Goal: Task Accomplishment & Management: Use online tool/utility

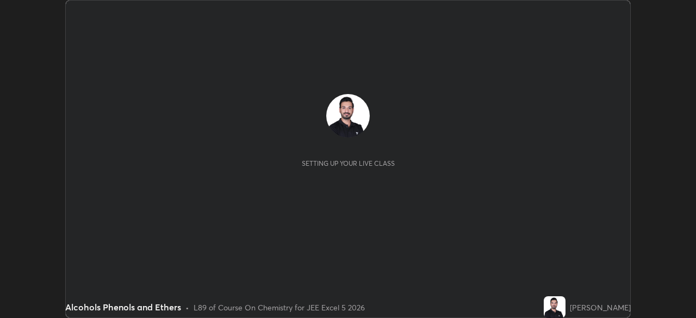
scroll to position [318, 696]
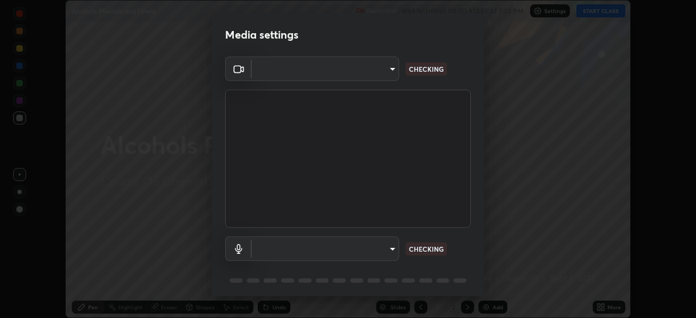
type input "05e465ff83a2709560b00517cc20afcec0d8c6759013130505a18faaf77a7109"
type input "default"
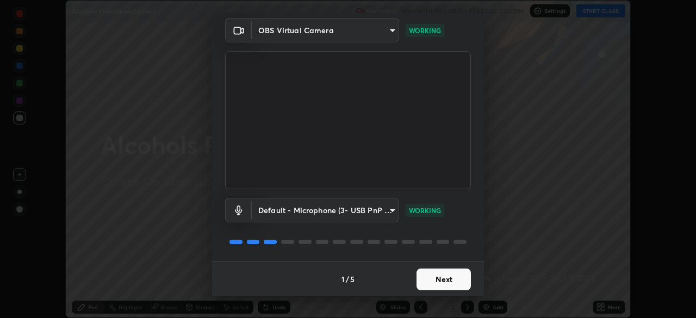
click at [438, 273] on button "Next" at bounding box center [444, 280] width 54 height 22
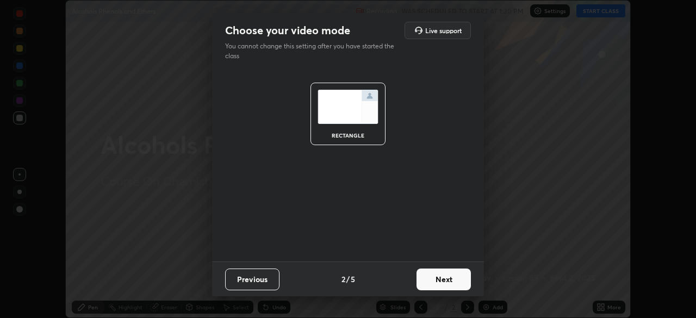
click at [439, 279] on button "Next" at bounding box center [444, 280] width 54 height 22
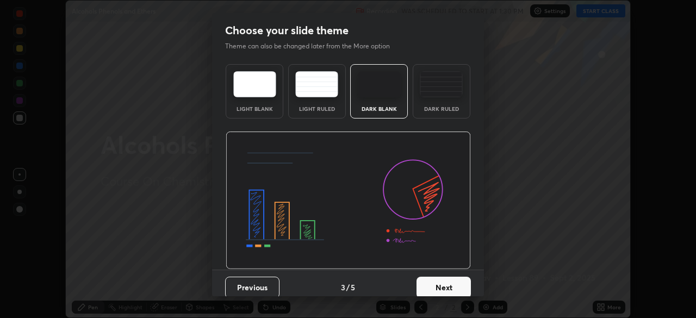
click at [444, 283] on button "Next" at bounding box center [444, 288] width 54 height 22
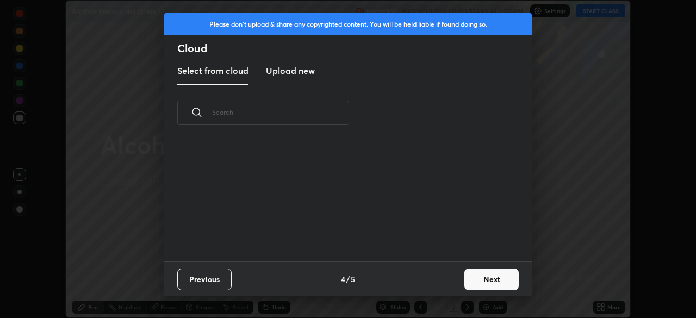
scroll to position [121, 349]
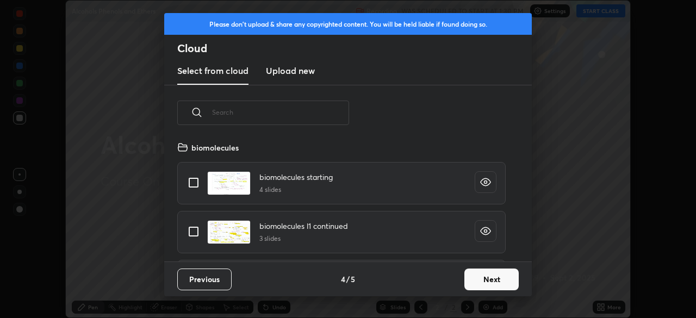
click at [479, 280] on button "Next" at bounding box center [492, 280] width 54 height 22
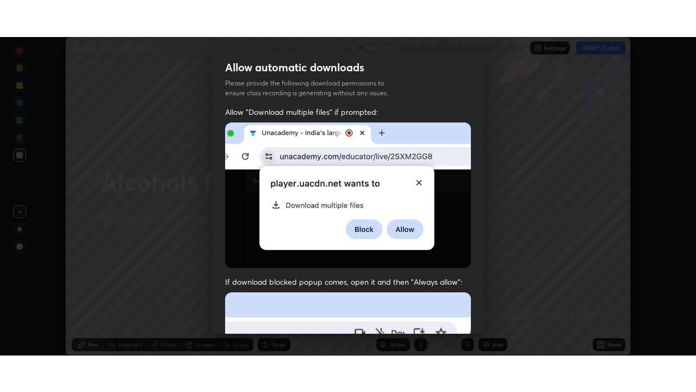
scroll to position [248, 0]
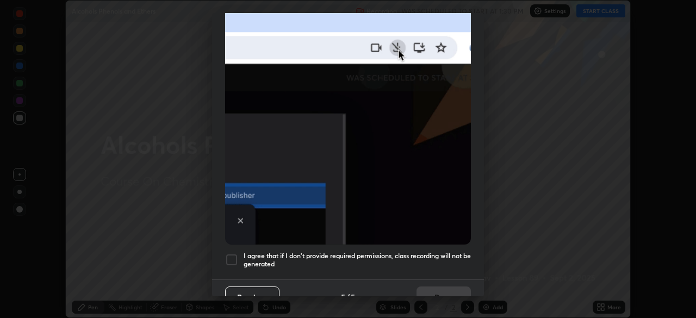
click at [230, 254] on div at bounding box center [231, 260] width 13 height 13
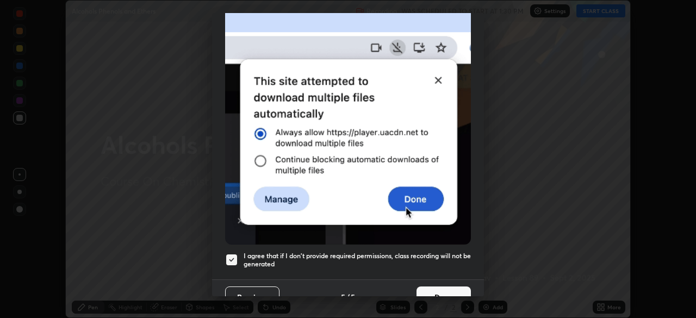
click at [422, 287] on button "Done" at bounding box center [444, 298] width 54 height 22
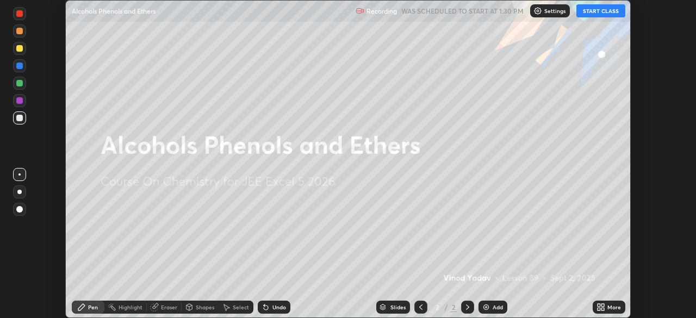
click at [599, 10] on button "START CLASS" at bounding box center [601, 10] width 49 height 13
click at [493, 306] on div "Add" at bounding box center [498, 307] width 10 height 5
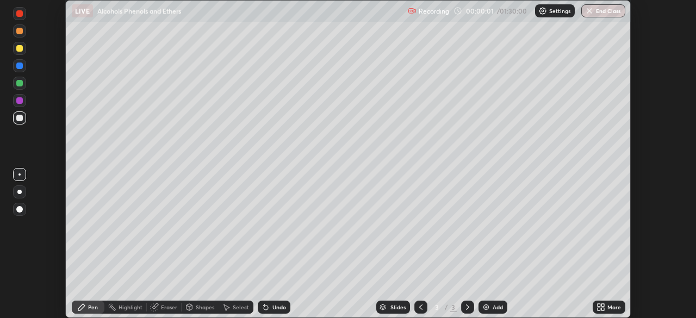
click at [602, 306] on icon at bounding box center [603, 305] width 3 height 3
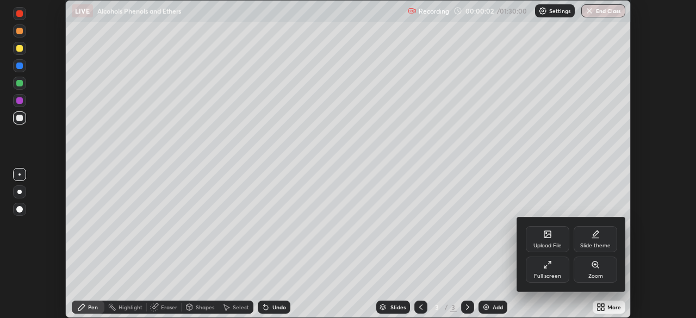
click at [553, 270] on div "Full screen" at bounding box center [548, 270] width 44 height 26
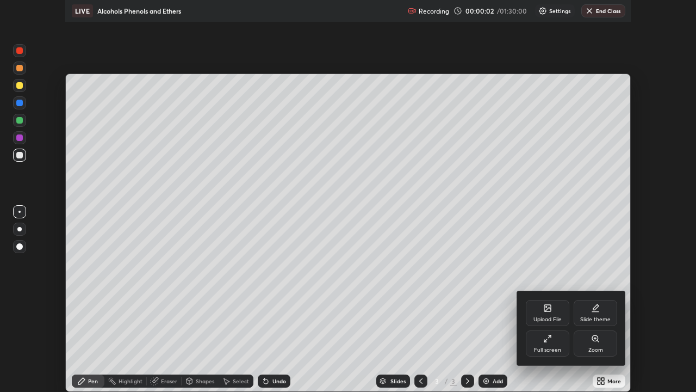
scroll to position [392, 696]
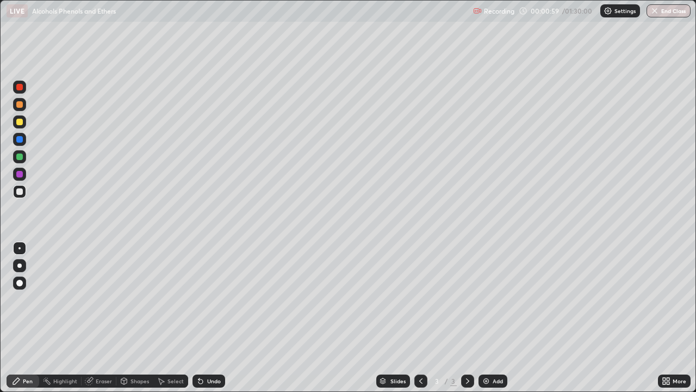
click at [19, 157] on div at bounding box center [19, 156] width 7 height 7
click at [17, 124] on div at bounding box center [19, 122] width 7 height 7
click at [18, 176] on div at bounding box center [19, 174] width 7 height 7
click at [16, 157] on div at bounding box center [19, 156] width 7 height 7
click at [18, 141] on div at bounding box center [19, 139] width 7 height 7
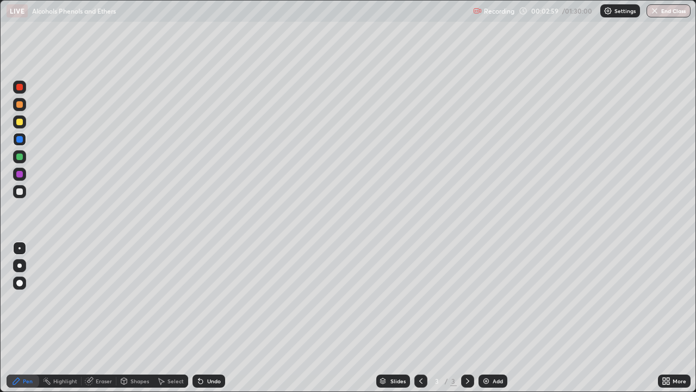
click at [18, 174] on div at bounding box center [19, 174] width 7 height 7
click at [18, 85] on div at bounding box center [19, 87] width 7 height 7
click at [18, 175] on div at bounding box center [19, 174] width 7 height 7
click at [491, 318] on div "Add" at bounding box center [493, 380] width 29 height 13
click at [22, 122] on div at bounding box center [19, 122] width 7 height 7
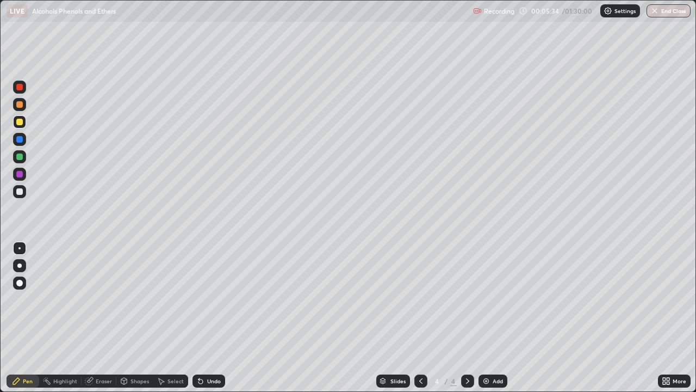
click at [421, 318] on icon at bounding box center [421, 380] width 9 height 9
click at [467, 318] on icon at bounding box center [467, 380] width 9 height 9
click at [18, 174] on div at bounding box center [19, 174] width 7 height 7
click at [20, 140] on div at bounding box center [19, 139] width 7 height 7
click at [17, 155] on div at bounding box center [19, 156] width 7 height 7
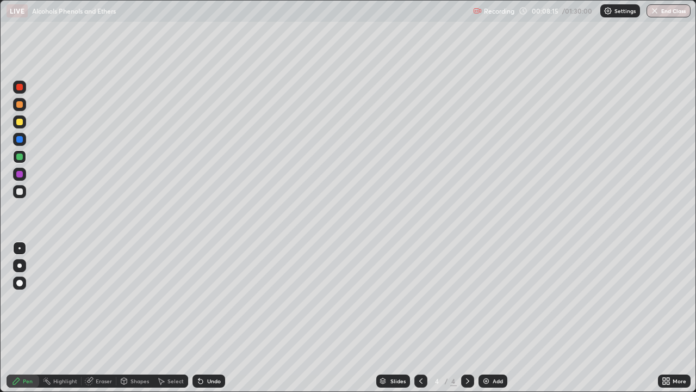
click at [22, 141] on div at bounding box center [19, 139] width 7 height 7
click at [19, 122] on div at bounding box center [19, 122] width 7 height 7
click at [495, 318] on div "Add" at bounding box center [498, 380] width 10 height 5
click at [19, 103] on div at bounding box center [19, 104] width 7 height 7
click at [21, 175] on div at bounding box center [19, 174] width 7 height 7
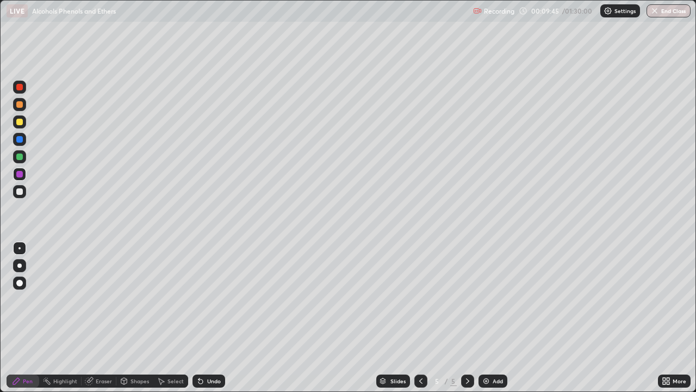
click at [421, 318] on icon at bounding box center [421, 380] width 9 height 9
click at [466, 318] on icon at bounding box center [467, 380] width 3 height 5
click at [20, 156] on div at bounding box center [19, 156] width 7 height 7
click at [420, 318] on icon at bounding box center [421, 380] width 9 height 9
click at [421, 318] on icon at bounding box center [421, 380] width 9 height 9
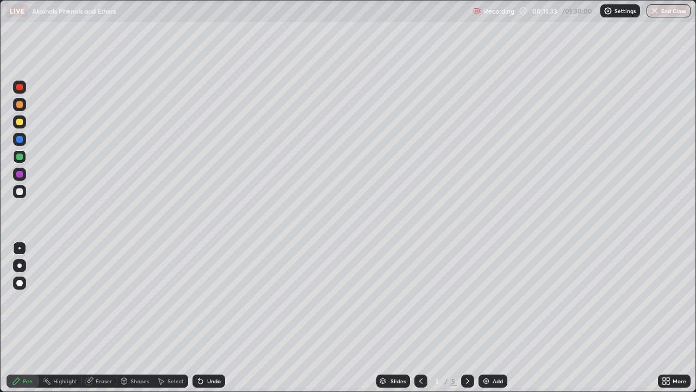
click at [468, 318] on icon at bounding box center [467, 380] width 9 height 9
click at [493, 318] on div "Add" at bounding box center [498, 380] width 10 height 5
click at [20, 139] on div at bounding box center [19, 139] width 7 height 7
click at [418, 318] on icon at bounding box center [421, 380] width 9 height 9
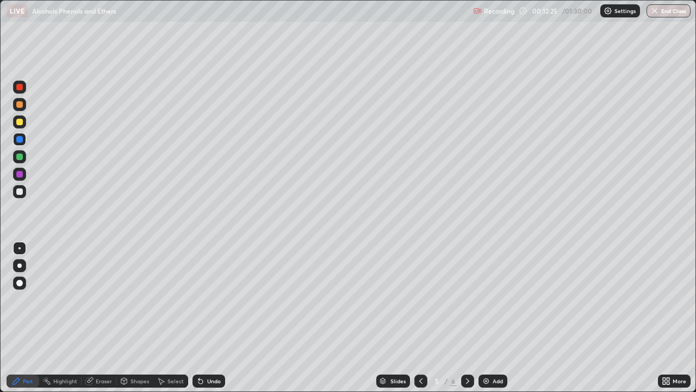
click at [418, 318] on icon at bounding box center [421, 380] width 9 height 9
click at [462, 318] on div at bounding box center [467, 380] width 13 height 13
click at [421, 318] on icon at bounding box center [421, 380] width 9 height 9
click at [466, 318] on icon at bounding box center [467, 380] width 9 height 9
click at [495, 318] on div "Add" at bounding box center [498, 380] width 10 height 5
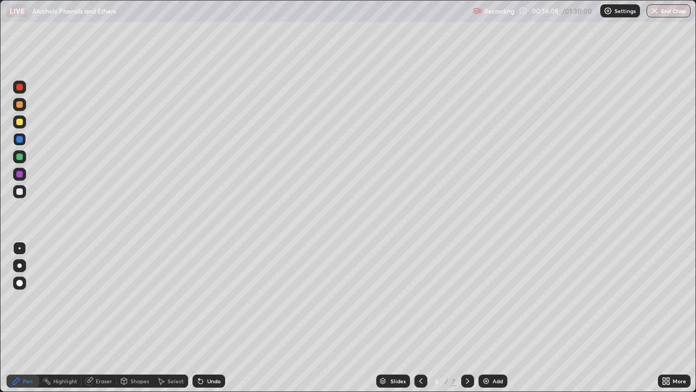
click at [18, 177] on div at bounding box center [19, 174] width 7 height 7
click at [14, 160] on div at bounding box center [19, 156] width 13 height 13
click at [97, 318] on div "Eraser" at bounding box center [104, 380] width 16 height 5
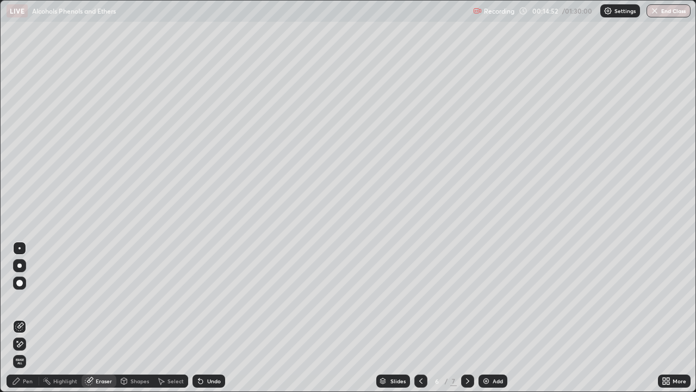
click at [21, 318] on div "Pen" at bounding box center [23, 380] width 33 height 13
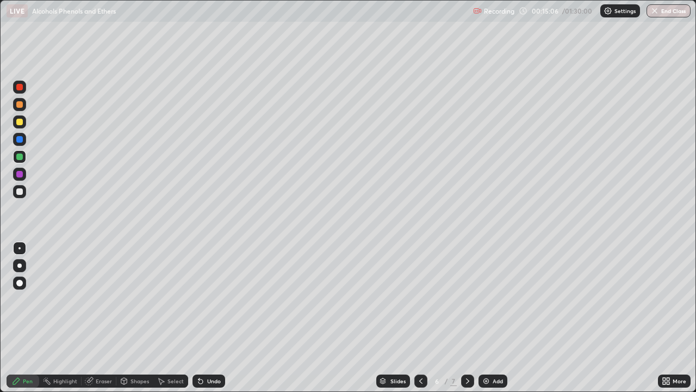
click at [420, 318] on icon at bounding box center [420, 380] width 3 height 5
click at [420, 318] on icon at bounding box center [421, 380] width 9 height 9
click at [421, 318] on icon at bounding box center [420, 380] width 3 height 5
click at [466, 318] on icon at bounding box center [467, 380] width 9 height 9
click at [421, 318] on icon at bounding box center [421, 380] width 9 height 9
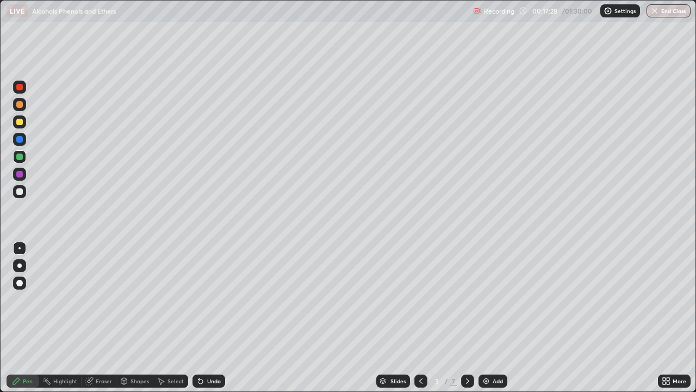
click at [467, 318] on icon at bounding box center [467, 380] width 9 height 9
click at [467, 318] on icon at bounding box center [467, 380] width 3 height 5
click at [22, 89] on div at bounding box center [19, 87] width 7 height 7
click at [17, 176] on div at bounding box center [19, 174] width 7 height 7
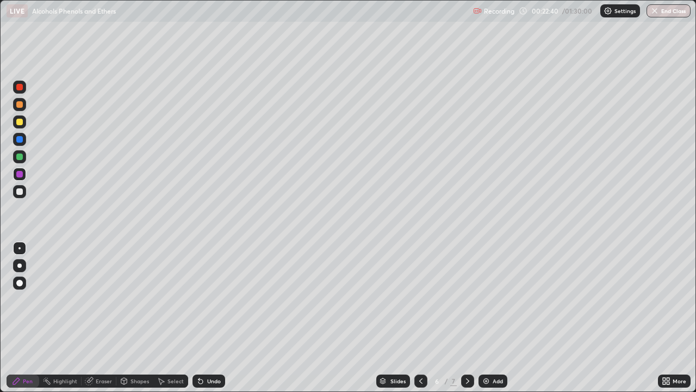
click at [106, 318] on div "Eraser" at bounding box center [99, 380] width 35 height 13
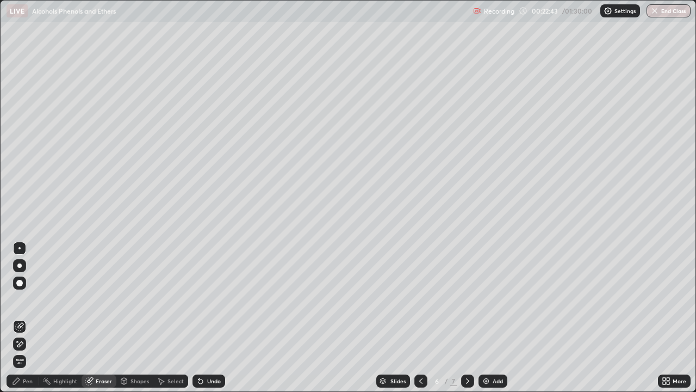
click at [30, 318] on div "Pen" at bounding box center [28, 380] width 10 height 5
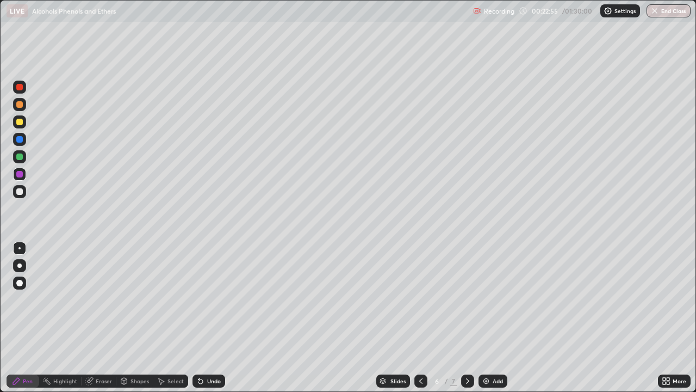
click at [16, 158] on div at bounding box center [19, 156] width 7 height 7
click at [467, 318] on icon at bounding box center [467, 380] width 3 height 5
click at [423, 318] on icon at bounding box center [421, 380] width 9 height 9
click at [467, 318] on icon at bounding box center [467, 380] width 9 height 9
click at [490, 318] on img at bounding box center [486, 380] width 9 height 9
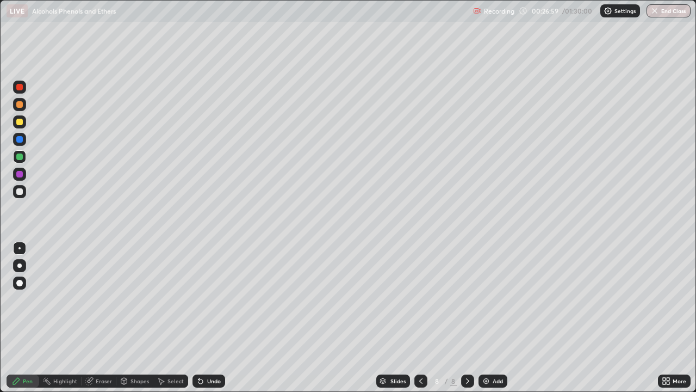
click at [18, 140] on div at bounding box center [19, 139] width 7 height 7
click at [17, 124] on div at bounding box center [19, 122] width 7 height 7
click at [17, 141] on div at bounding box center [19, 139] width 7 height 7
click at [23, 88] on div at bounding box center [19, 87] width 13 height 13
click at [18, 174] on div at bounding box center [19, 174] width 7 height 7
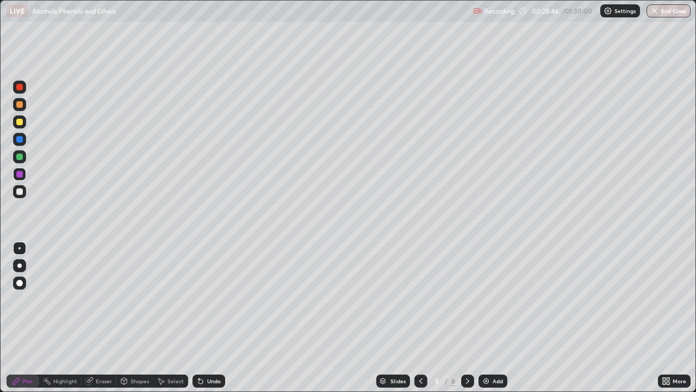
click at [16, 122] on div at bounding box center [19, 122] width 7 height 7
click at [20, 175] on div at bounding box center [19, 174] width 7 height 7
click at [19, 156] on div at bounding box center [19, 156] width 7 height 7
click at [490, 318] on div "Add" at bounding box center [493, 380] width 29 height 13
click at [20, 175] on div at bounding box center [19, 174] width 7 height 7
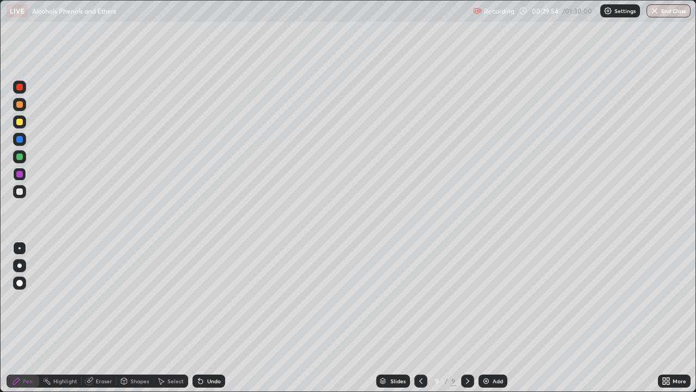
click at [421, 318] on icon at bounding box center [421, 380] width 9 height 9
click at [467, 318] on icon at bounding box center [467, 380] width 9 height 9
click at [20, 107] on div at bounding box center [19, 104] width 7 height 7
click at [421, 318] on icon at bounding box center [421, 380] width 9 height 9
click at [466, 318] on icon at bounding box center [467, 380] width 9 height 9
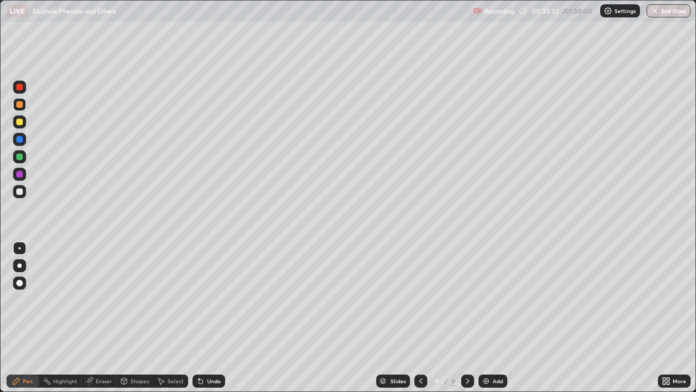
click at [419, 318] on icon at bounding box center [420, 380] width 3 height 5
click at [470, 318] on div at bounding box center [467, 380] width 13 height 13
click at [19, 138] on div at bounding box center [19, 139] width 7 height 7
click at [18, 122] on div at bounding box center [19, 122] width 7 height 7
click at [22, 158] on div at bounding box center [19, 156] width 7 height 7
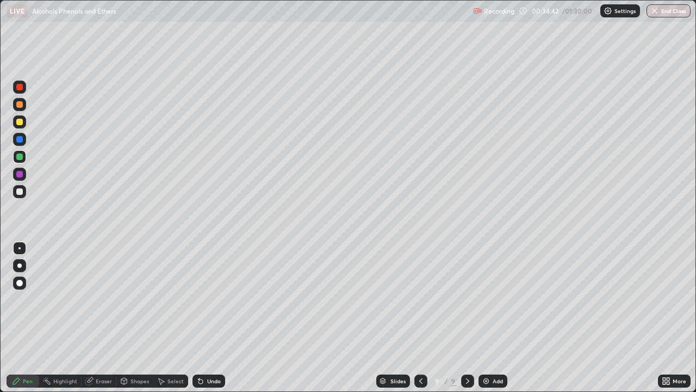
click at [18, 88] on div at bounding box center [19, 87] width 7 height 7
click at [496, 318] on div "Add" at bounding box center [493, 380] width 29 height 13
click at [18, 140] on div at bounding box center [19, 139] width 7 height 7
click at [18, 103] on div at bounding box center [19, 104] width 7 height 7
click at [20, 175] on div at bounding box center [19, 174] width 7 height 7
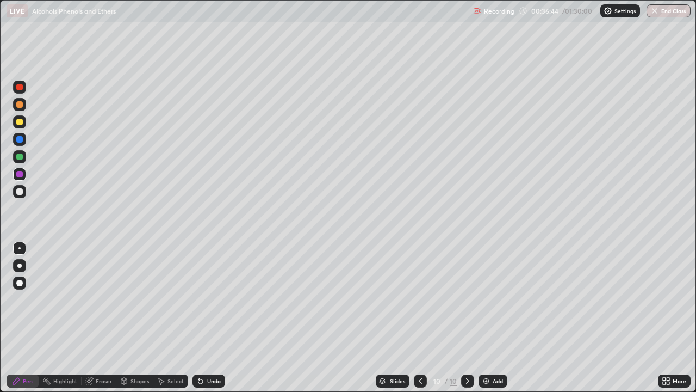
click at [19, 157] on div at bounding box center [19, 156] width 7 height 7
click at [419, 318] on icon at bounding box center [420, 380] width 9 height 9
click at [466, 318] on icon at bounding box center [467, 380] width 9 height 9
click at [21, 140] on div at bounding box center [19, 139] width 7 height 7
click at [20, 122] on div at bounding box center [19, 122] width 7 height 7
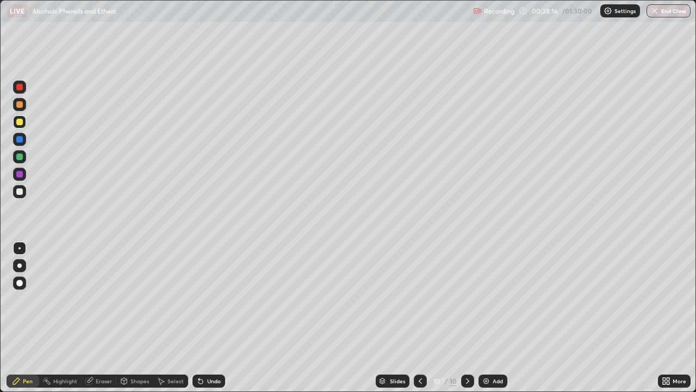
click at [493, 318] on div "Add" at bounding box center [498, 380] width 10 height 5
click at [20, 158] on div at bounding box center [19, 156] width 7 height 7
click at [18, 141] on div at bounding box center [19, 139] width 7 height 7
click at [420, 318] on icon at bounding box center [421, 380] width 9 height 9
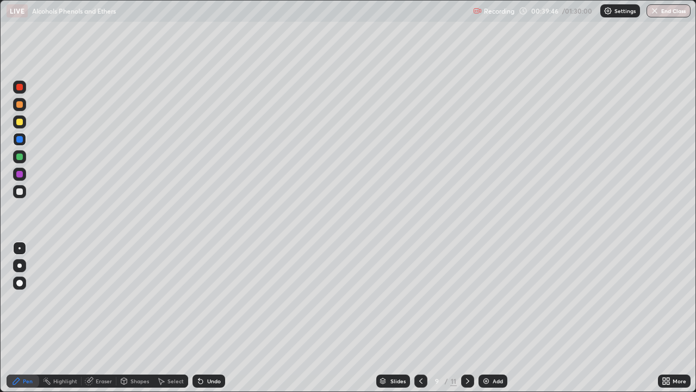
click at [419, 318] on icon at bounding box center [420, 380] width 3 height 5
click at [465, 318] on icon at bounding box center [467, 380] width 9 height 9
click at [466, 318] on icon at bounding box center [467, 380] width 9 height 9
click at [420, 318] on icon at bounding box center [421, 380] width 9 height 9
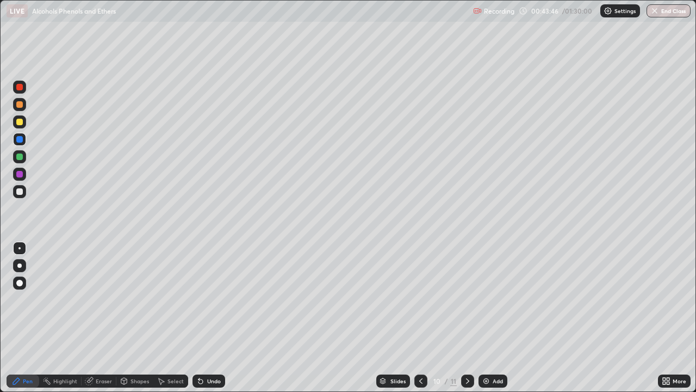
click at [466, 318] on icon at bounding box center [467, 380] width 3 height 5
click at [16, 85] on div at bounding box center [19, 87] width 7 height 7
click at [16, 174] on div at bounding box center [19, 174] width 7 height 7
click at [21, 155] on div at bounding box center [19, 156] width 7 height 7
click at [490, 318] on div "Add" at bounding box center [493, 380] width 29 height 13
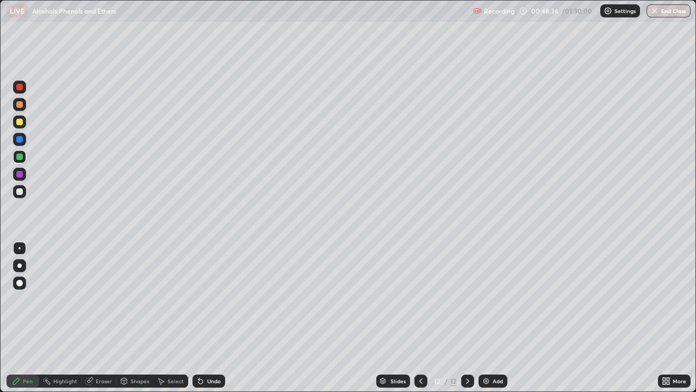
click at [18, 124] on div at bounding box center [19, 122] width 7 height 7
click at [421, 318] on icon at bounding box center [420, 380] width 3 height 5
click at [18, 103] on div at bounding box center [19, 104] width 7 height 7
click at [467, 318] on icon at bounding box center [467, 380] width 9 height 9
click at [19, 156] on div at bounding box center [19, 156] width 7 height 7
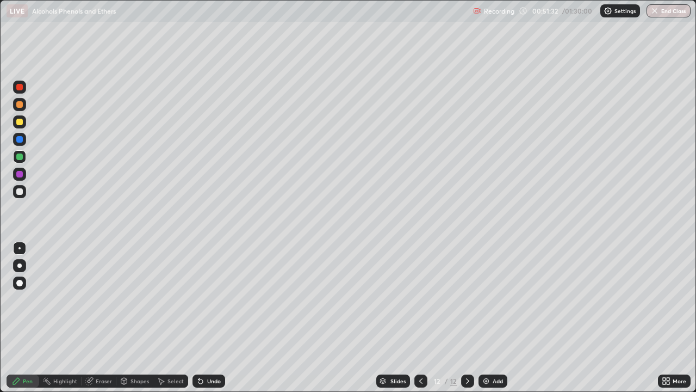
click at [97, 318] on div "Eraser" at bounding box center [104, 380] width 16 height 5
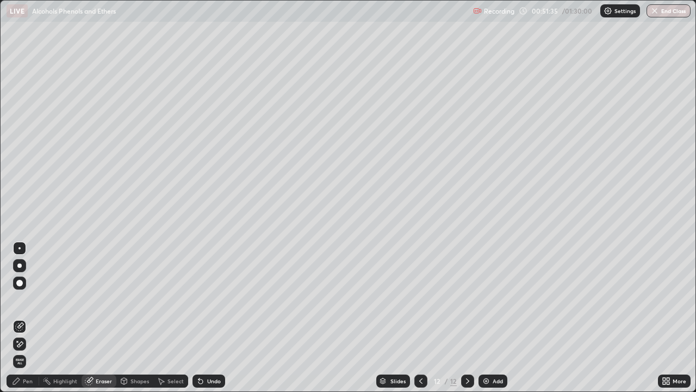
click at [34, 318] on div "Pen" at bounding box center [23, 380] width 33 height 13
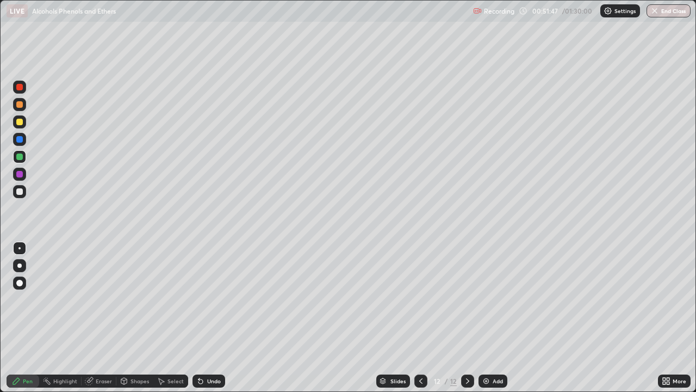
click at [18, 174] on div at bounding box center [19, 174] width 7 height 7
click at [19, 88] on div at bounding box center [19, 87] width 7 height 7
click at [18, 121] on div at bounding box center [19, 122] width 7 height 7
click at [493, 318] on div "Add" at bounding box center [498, 380] width 10 height 5
click at [17, 139] on div at bounding box center [19, 139] width 7 height 7
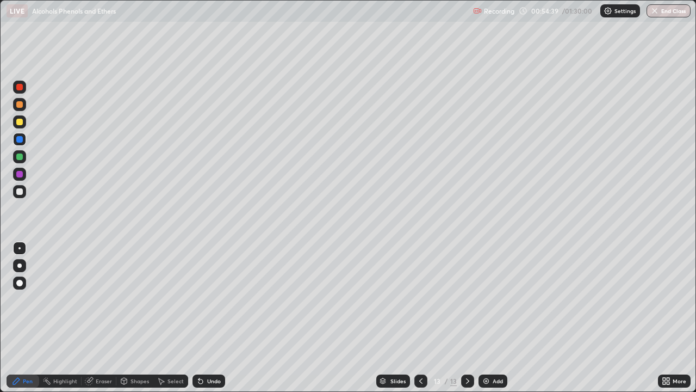
click at [18, 105] on div at bounding box center [19, 104] width 7 height 7
click at [15, 157] on div at bounding box center [19, 156] width 13 height 13
click at [16, 140] on div at bounding box center [19, 139] width 7 height 7
click at [20, 157] on div at bounding box center [19, 156] width 7 height 7
click at [19, 124] on div at bounding box center [19, 122] width 7 height 7
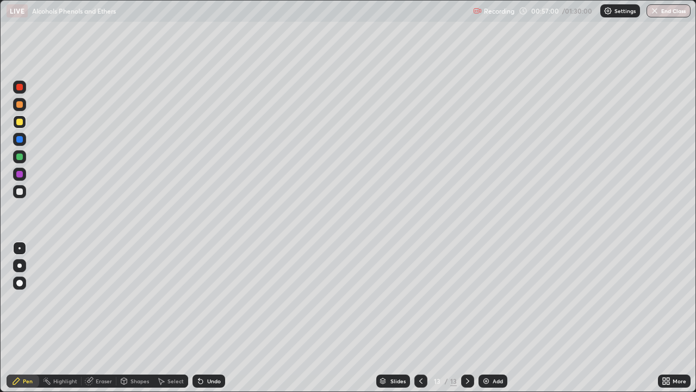
click at [18, 139] on div at bounding box center [19, 139] width 7 height 7
click at [15, 88] on div at bounding box center [19, 87] width 13 height 13
click at [420, 318] on icon at bounding box center [421, 380] width 9 height 9
click at [465, 318] on icon at bounding box center [467, 380] width 9 height 9
click at [487, 318] on img at bounding box center [486, 380] width 9 height 9
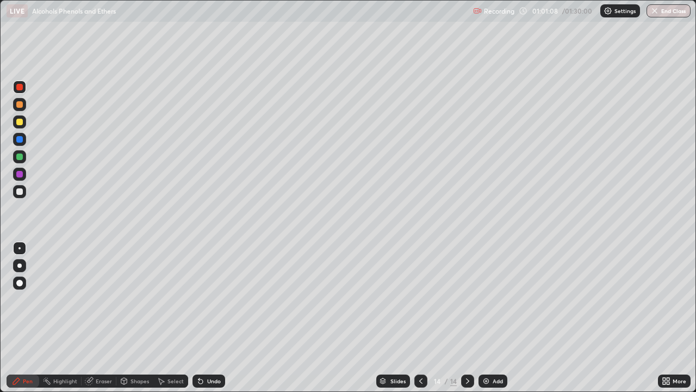
click at [20, 175] on div at bounding box center [19, 174] width 7 height 7
click at [21, 124] on div at bounding box center [19, 122] width 7 height 7
click at [18, 88] on div at bounding box center [19, 87] width 7 height 7
click at [20, 157] on div at bounding box center [19, 156] width 7 height 7
click at [18, 105] on div at bounding box center [19, 104] width 7 height 7
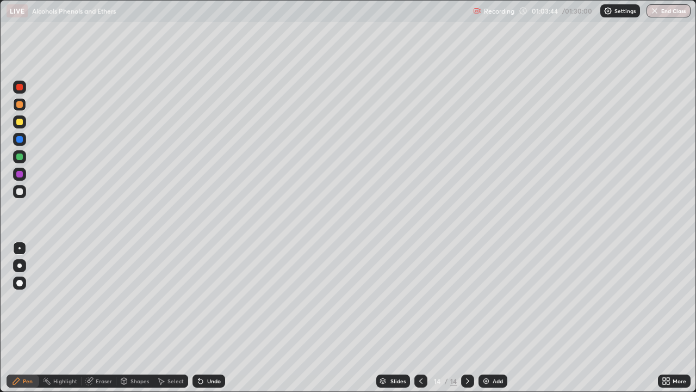
click at [495, 318] on div "Add" at bounding box center [498, 380] width 10 height 5
click at [22, 141] on div at bounding box center [19, 139] width 13 height 13
click at [14, 175] on div at bounding box center [19, 174] width 13 height 13
click at [18, 191] on div at bounding box center [19, 191] width 7 height 7
click at [419, 318] on icon at bounding box center [420, 380] width 3 height 5
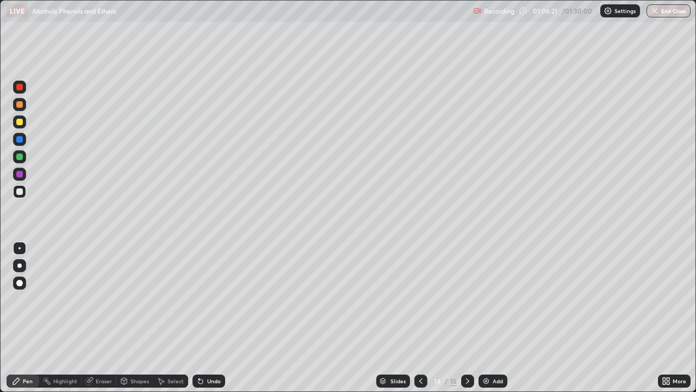
click at [465, 318] on icon at bounding box center [467, 380] width 9 height 9
click at [16, 159] on div at bounding box center [19, 156] width 7 height 7
click at [19, 122] on div at bounding box center [19, 122] width 7 height 7
click at [18, 88] on div at bounding box center [19, 87] width 7 height 7
click at [488, 318] on img at bounding box center [486, 380] width 9 height 9
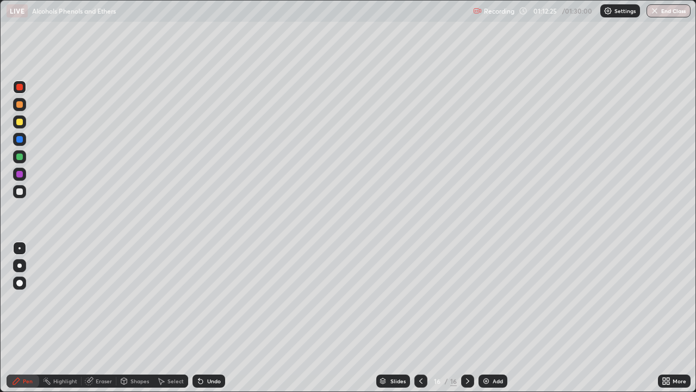
click at [20, 156] on div at bounding box center [19, 156] width 7 height 7
click at [21, 176] on div at bounding box center [19, 174] width 7 height 7
click at [18, 84] on div at bounding box center [19, 87] width 7 height 7
click at [18, 174] on div at bounding box center [19, 174] width 7 height 7
click at [20, 192] on div at bounding box center [19, 191] width 7 height 7
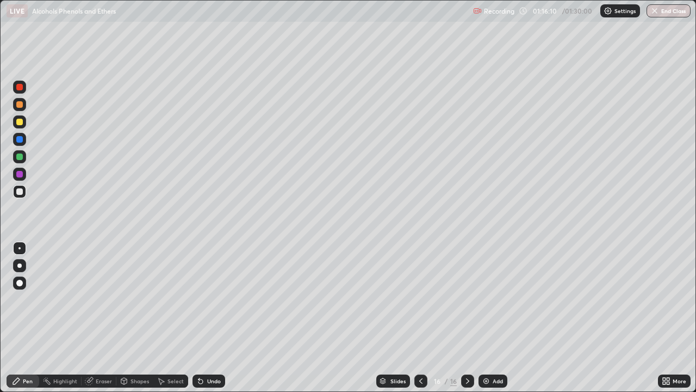
click at [20, 139] on div at bounding box center [19, 139] width 7 height 7
click at [494, 318] on div "Add" at bounding box center [498, 380] width 10 height 5
click at [420, 318] on icon at bounding box center [421, 380] width 9 height 9
click at [467, 318] on icon at bounding box center [467, 380] width 9 height 9
click at [422, 318] on icon at bounding box center [421, 380] width 9 height 9
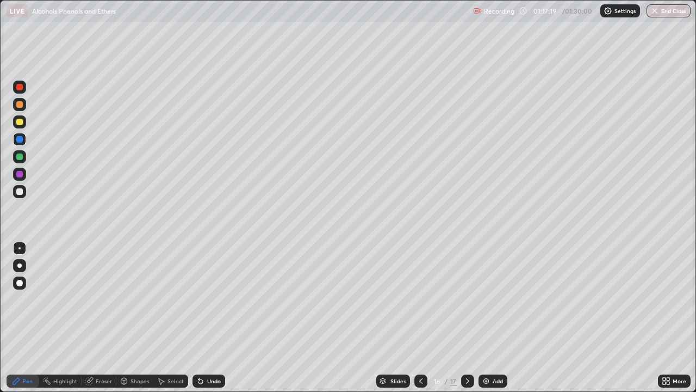
click at [16, 86] on div at bounding box center [19, 87] width 7 height 7
click at [467, 318] on icon at bounding box center [467, 380] width 9 height 9
click at [675, 12] on button "End Class" at bounding box center [669, 10] width 44 height 13
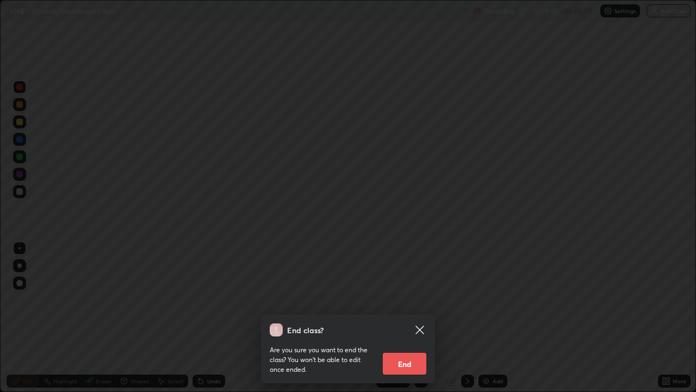
click at [409, 318] on button "End" at bounding box center [405, 364] width 44 height 22
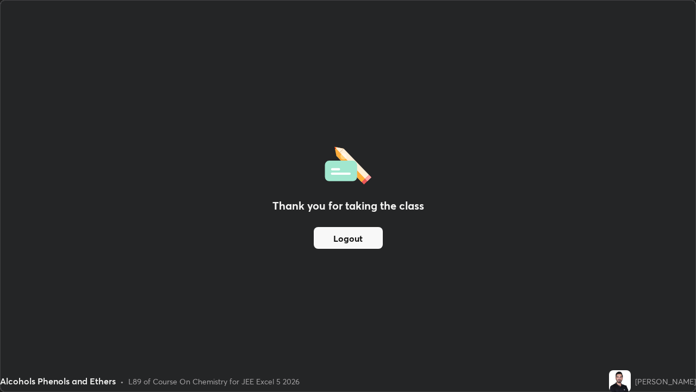
click at [355, 242] on button "Logout" at bounding box center [348, 238] width 69 height 22
click at [353, 247] on button "Logout" at bounding box center [348, 238] width 69 height 22
